Goal: Use online tool/utility: Utilize a website feature to perform a specific function

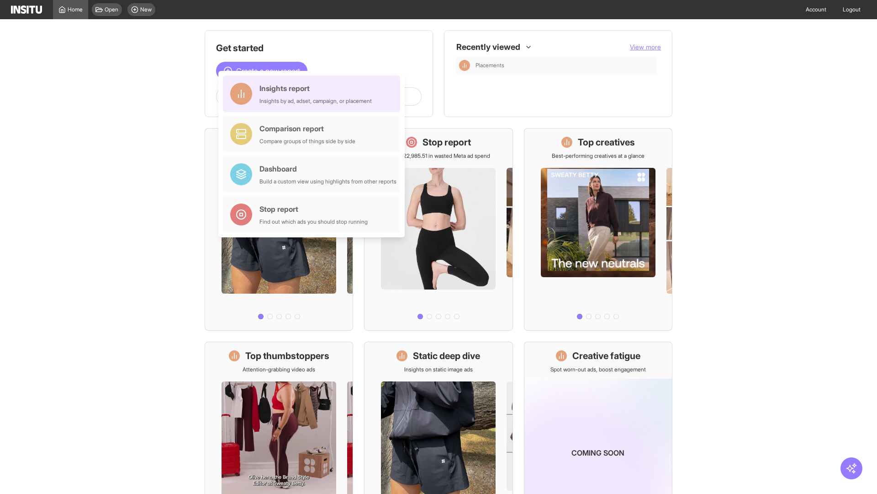
click at [314, 94] on div "Insights report Insights by ad, adset, campaign, or placement" at bounding box center [316, 94] width 112 height 22
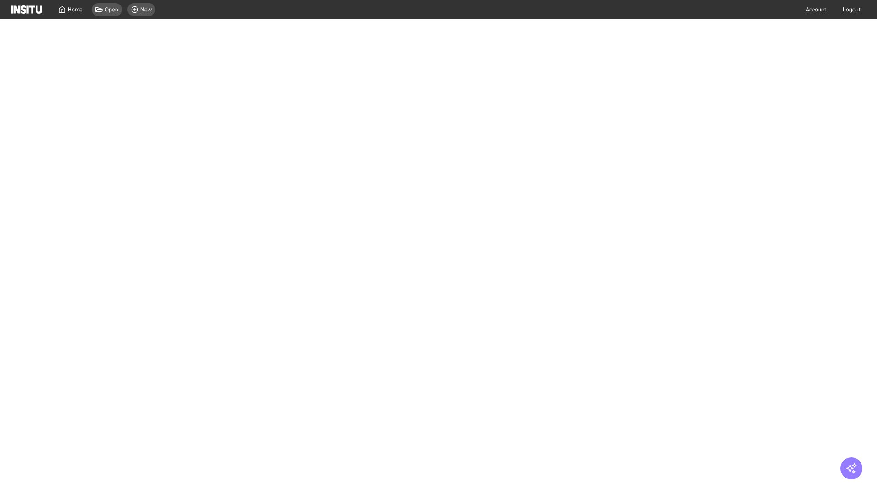
select select "**"
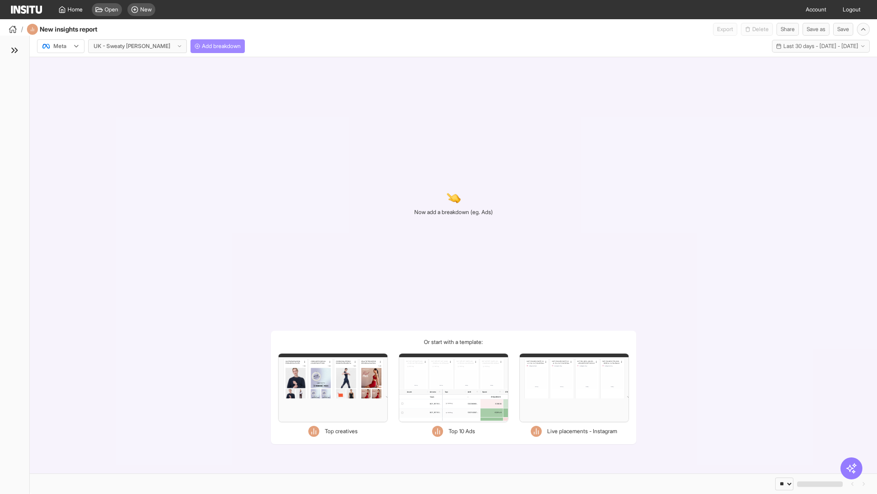
click at [202, 46] on span "Add breakdown" at bounding box center [221, 45] width 39 height 7
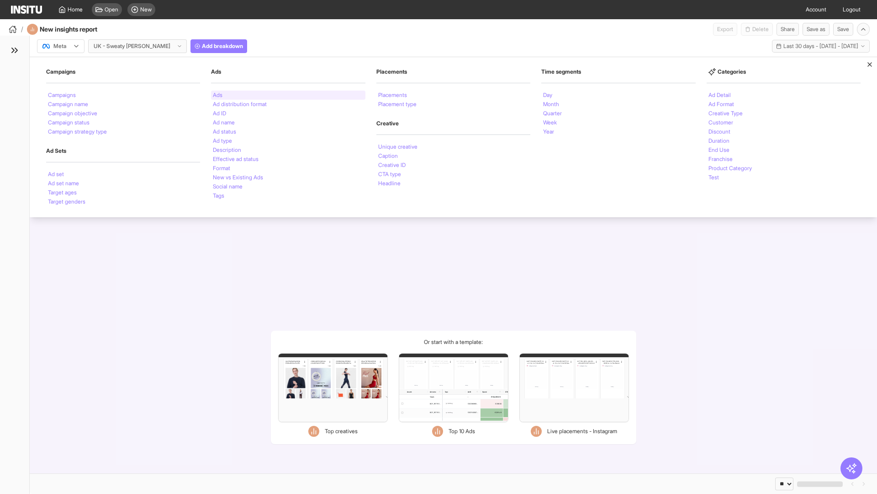
click at [218, 95] on li "Ads" at bounding box center [218, 94] width 10 height 5
